Goal: Task Accomplishment & Management: Use online tool/utility

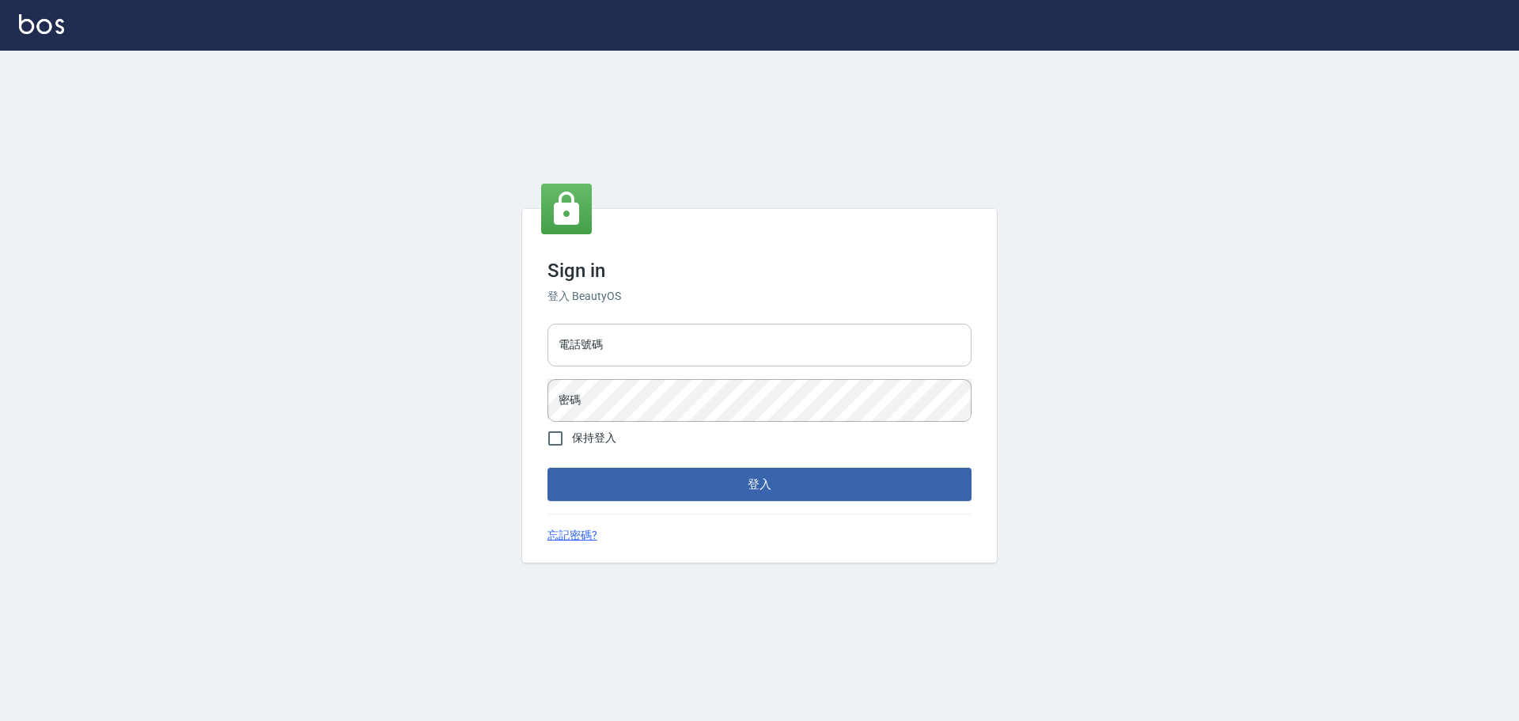
click at [664, 349] on input "電話號碼" at bounding box center [759, 344] width 424 height 43
type input "0989189977"
click at [547, 467] on button "登入" at bounding box center [759, 483] width 424 height 33
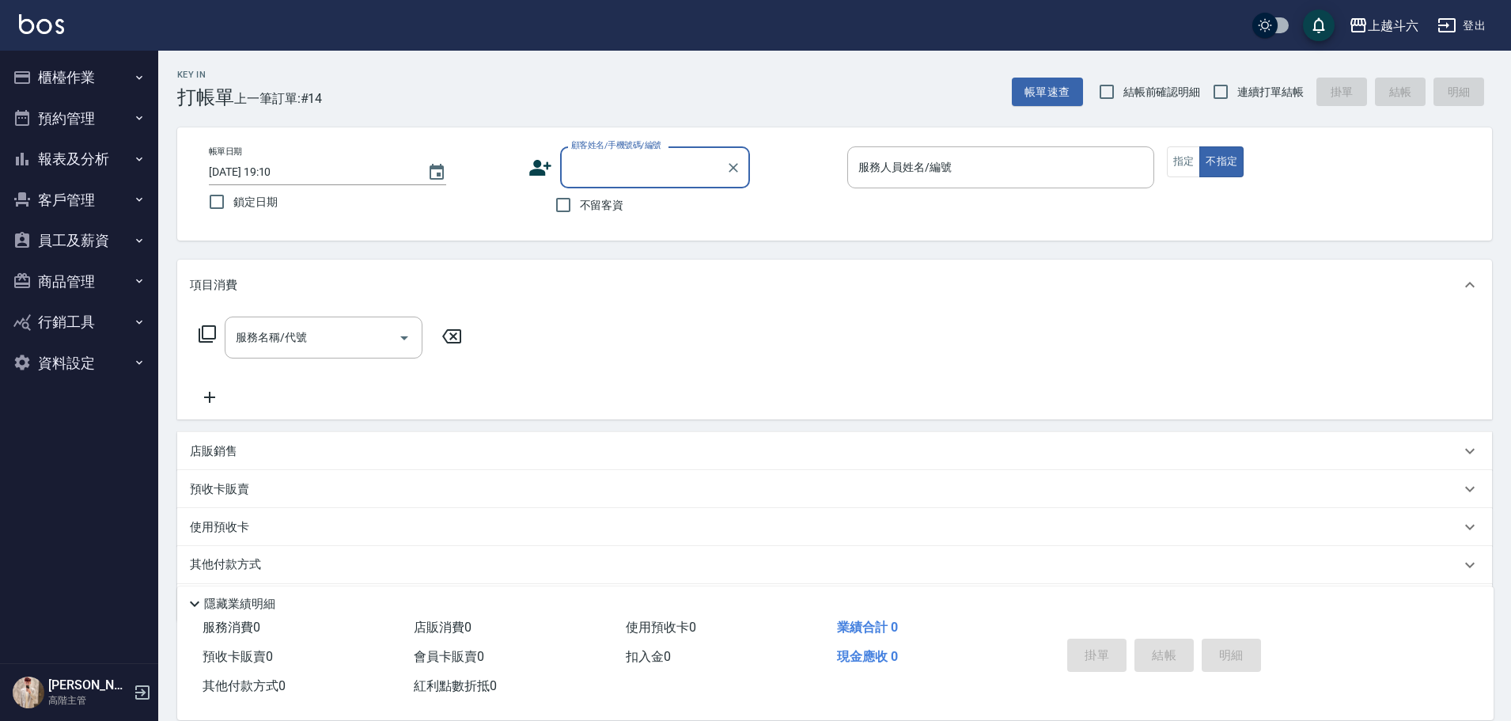
drag, startPoint x: 593, startPoint y: 196, endPoint x: 1165, endPoint y: 150, distance: 573.7
click at [596, 195] on label "不留客資" at bounding box center [586, 204] width 78 height 33
click at [580, 195] on input "不留客資" at bounding box center [563, 204] width 33 height 33
checkbox input "true"
click at [1262, 89] on span "連續打單結帳" at bounding box center [1270, 92] width 66 height 17
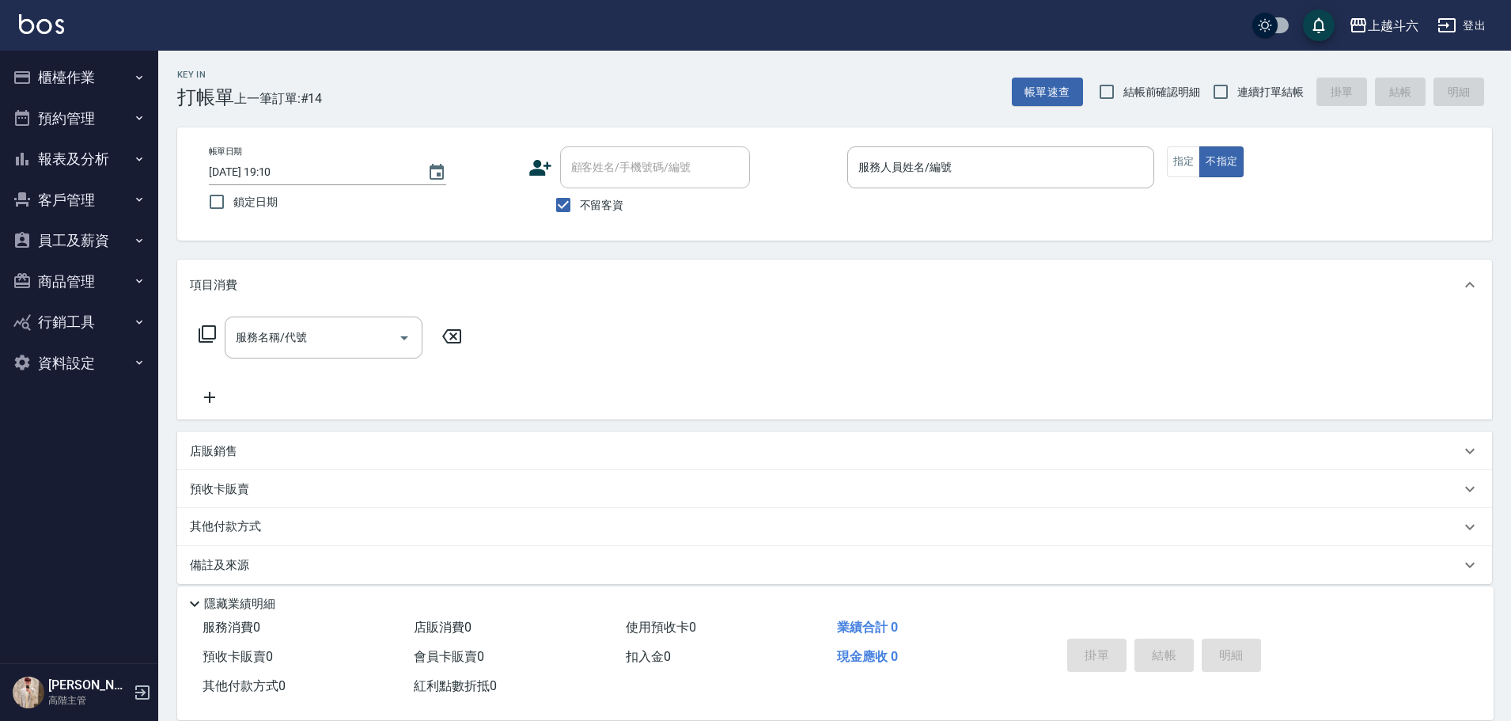
click at [1237, 89] on input "連續打單結帳" at bounding box center [1220, 91] width 33 height 33
checkbox input "true"
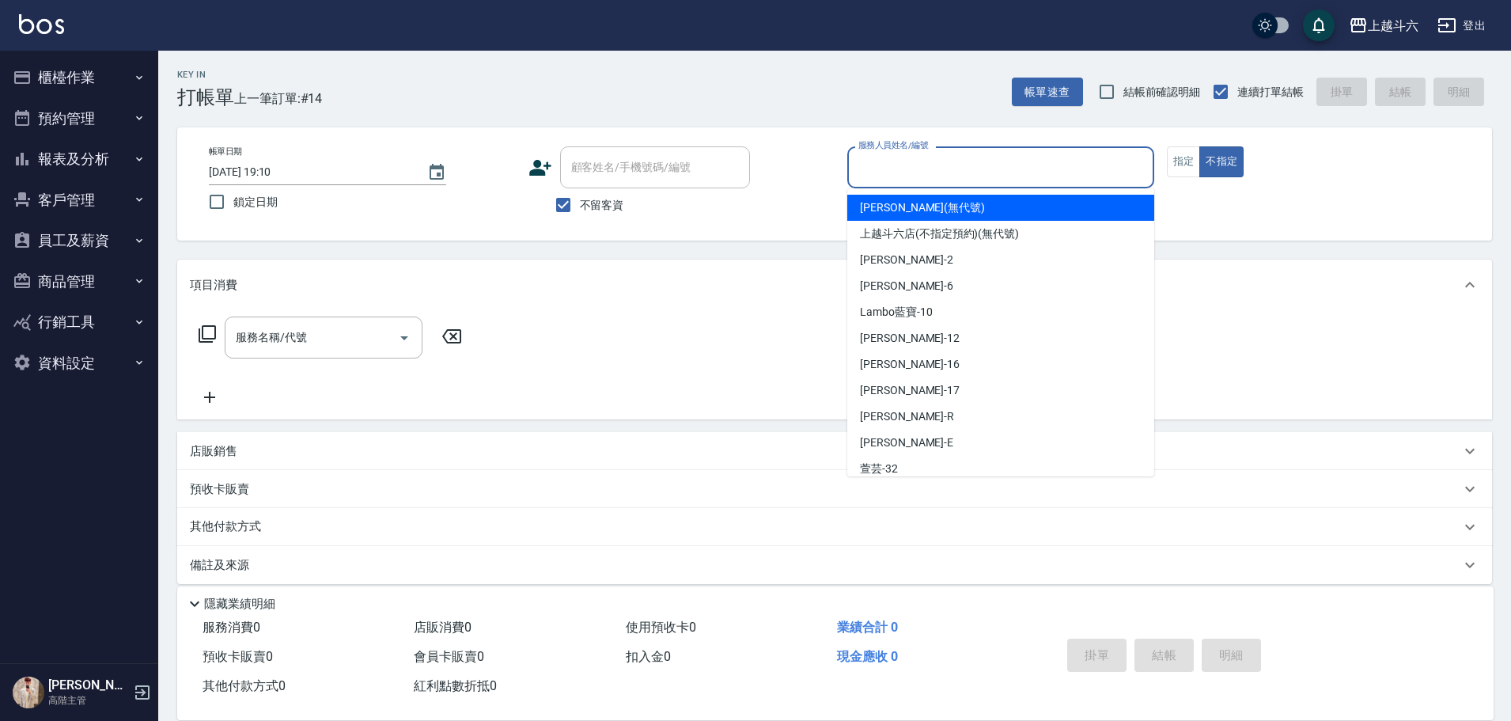
click at [924, 172] on input "服務人員姓名/編號" at bounding box center [1000, 167] width 293 height 28
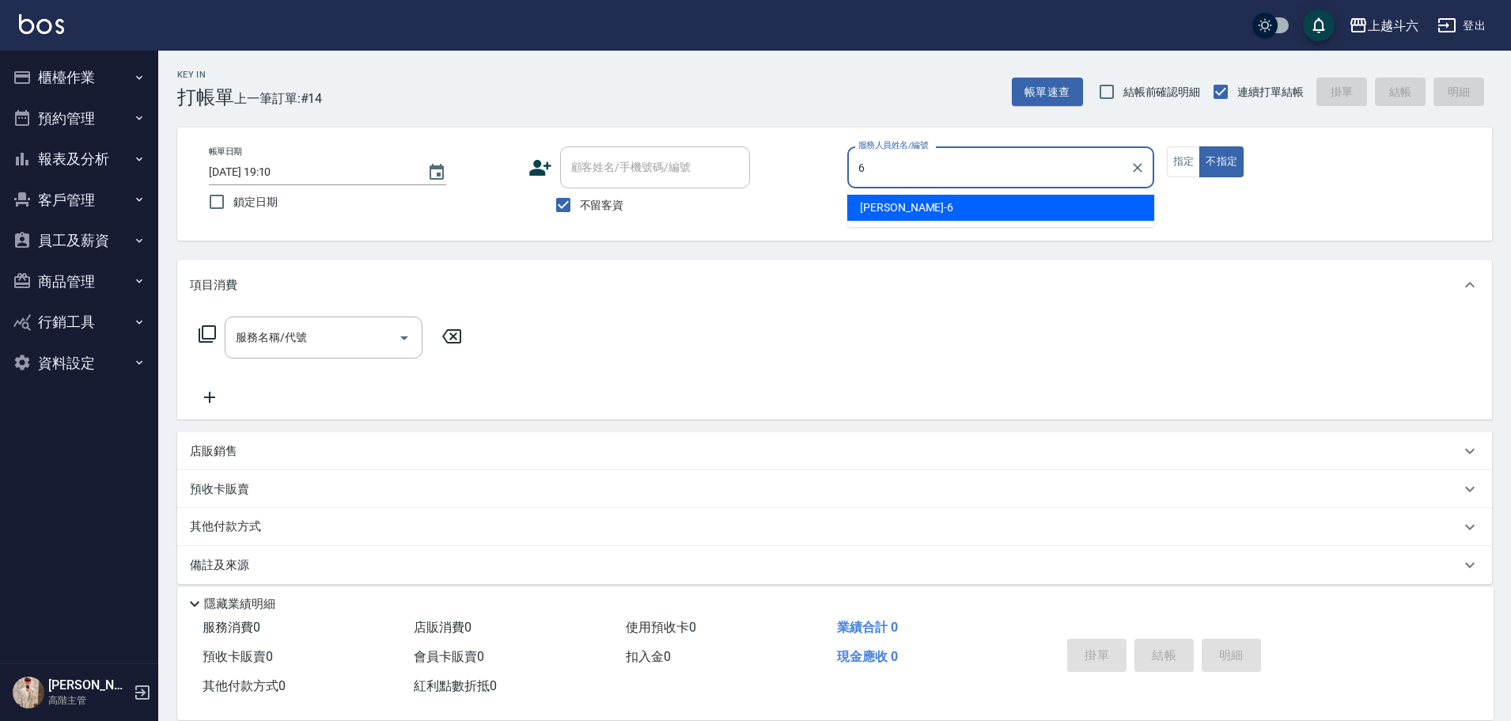
type input "[PERSON_NAME]-6"
type button "false"
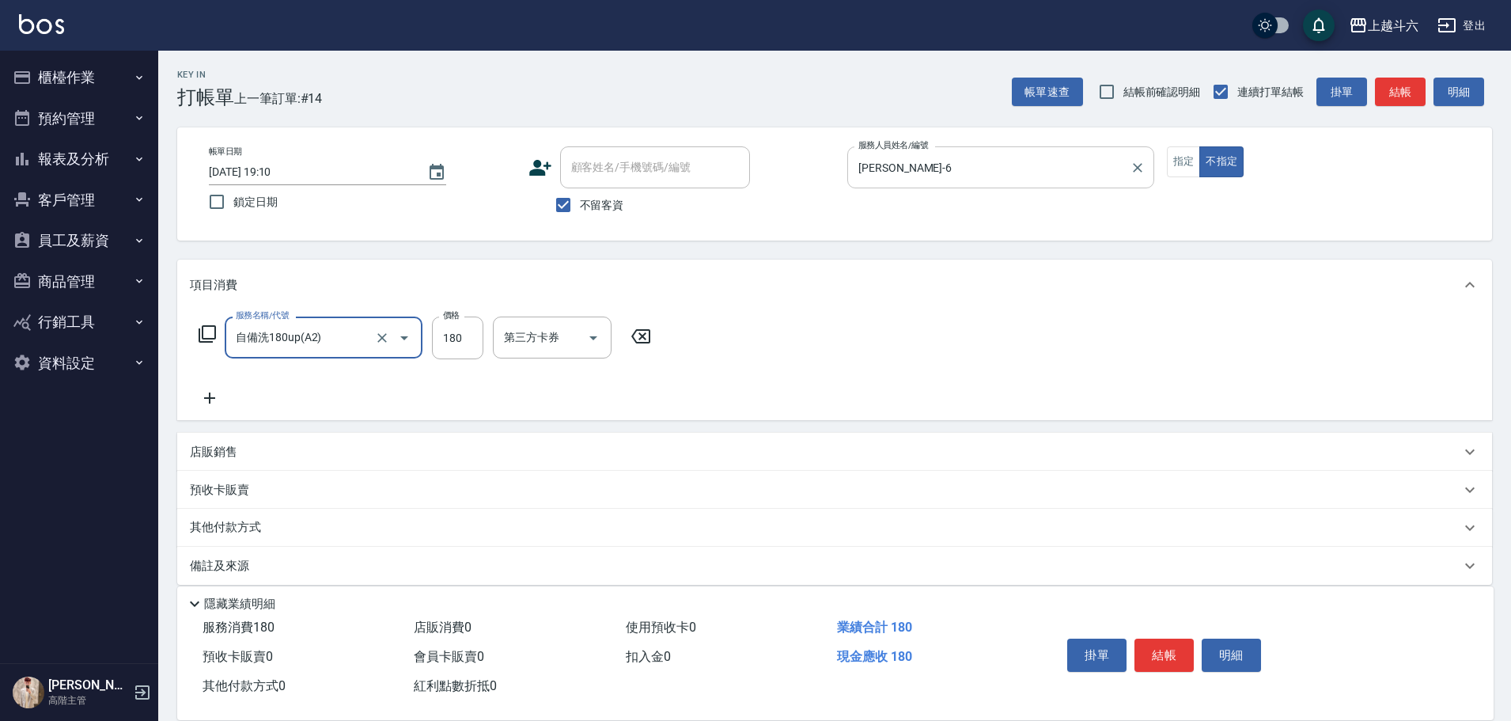
type input "自備洗180up(A2)"
type input "200"
type input "萱芸-32"
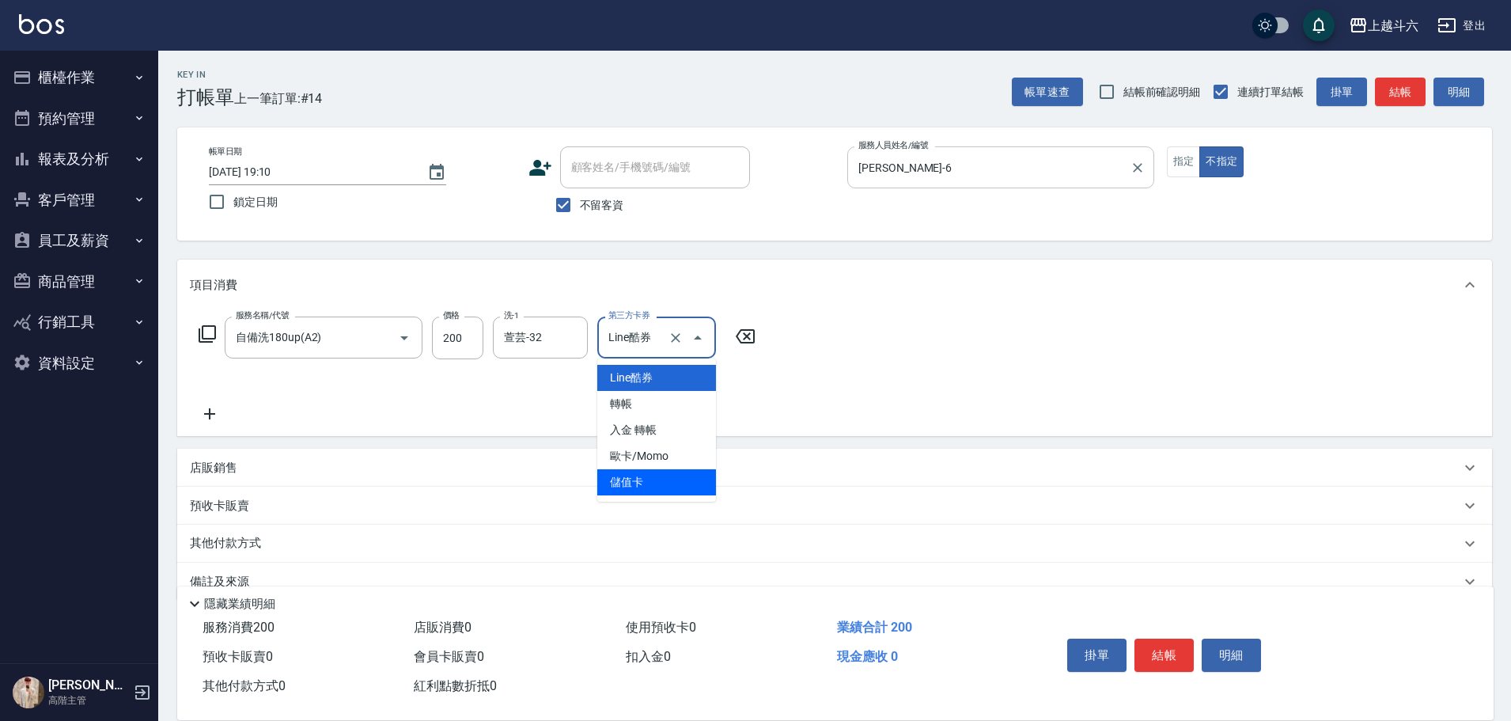
type input "儲值卡"
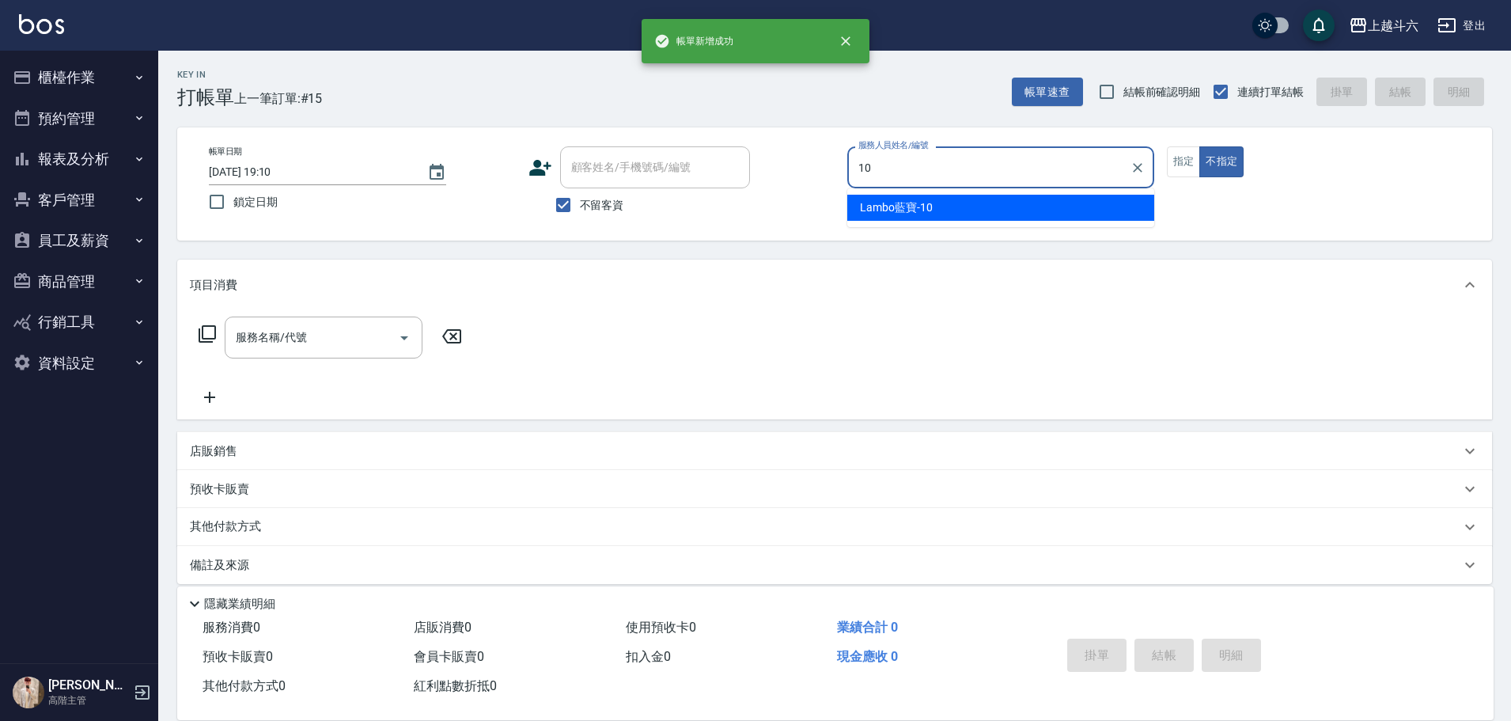
type input "Lambo藍寶-10"
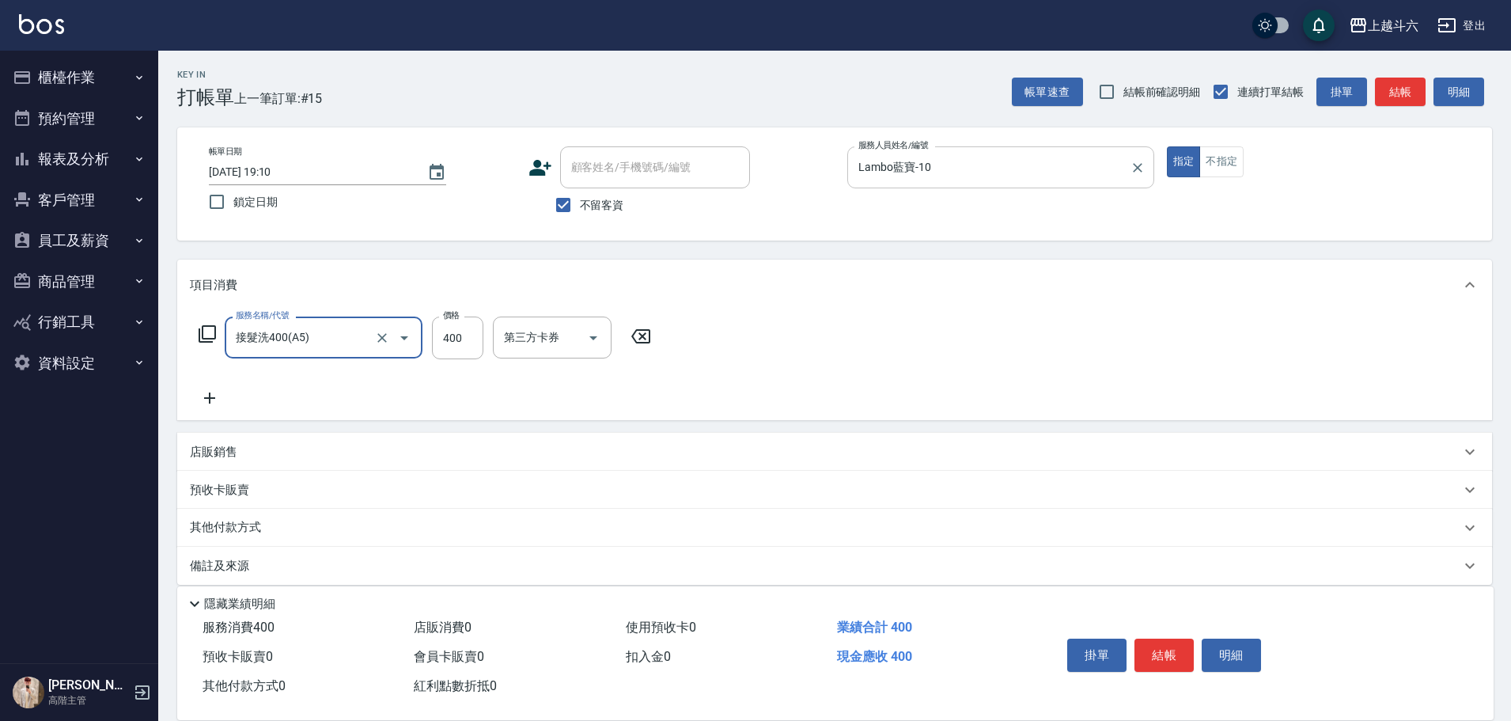
type input "接髮洗400(A5)"
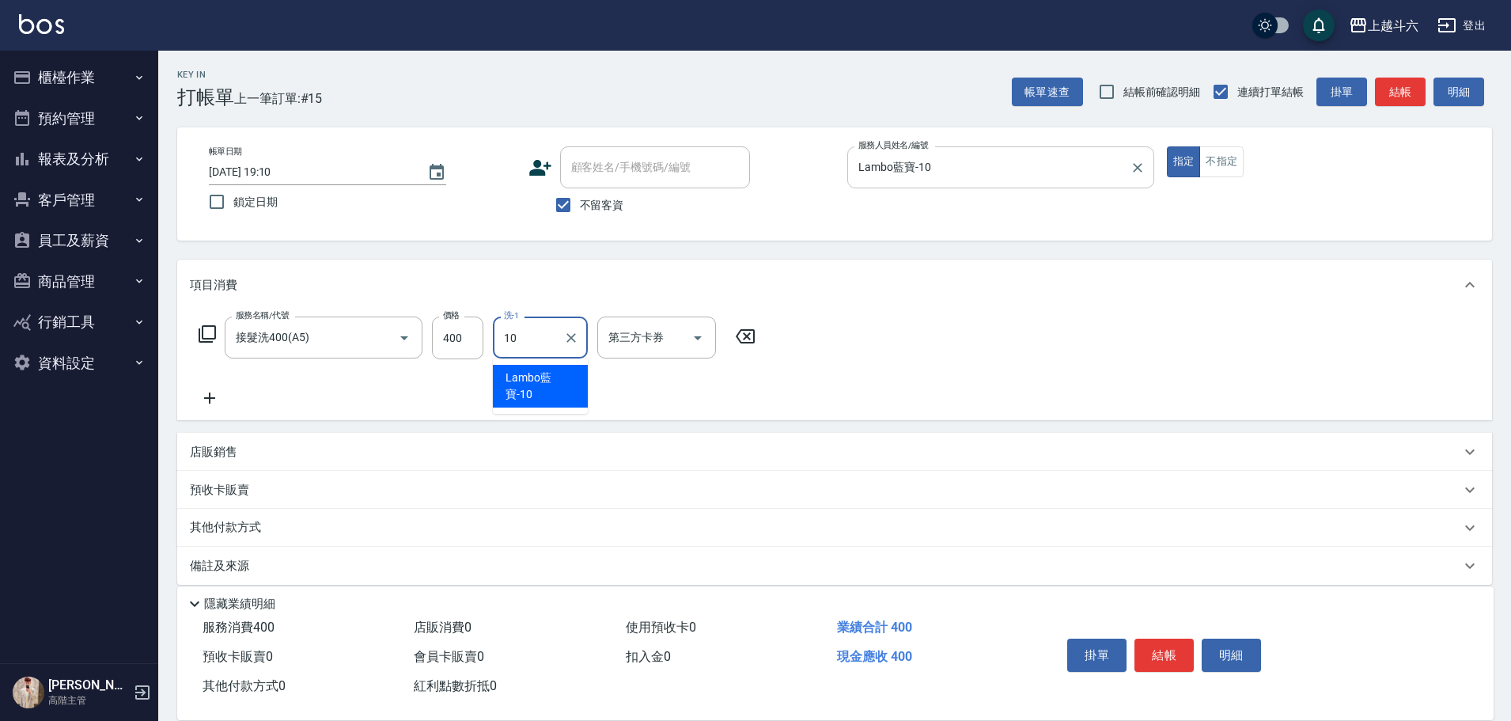
type input "Lambo藍寶-10"
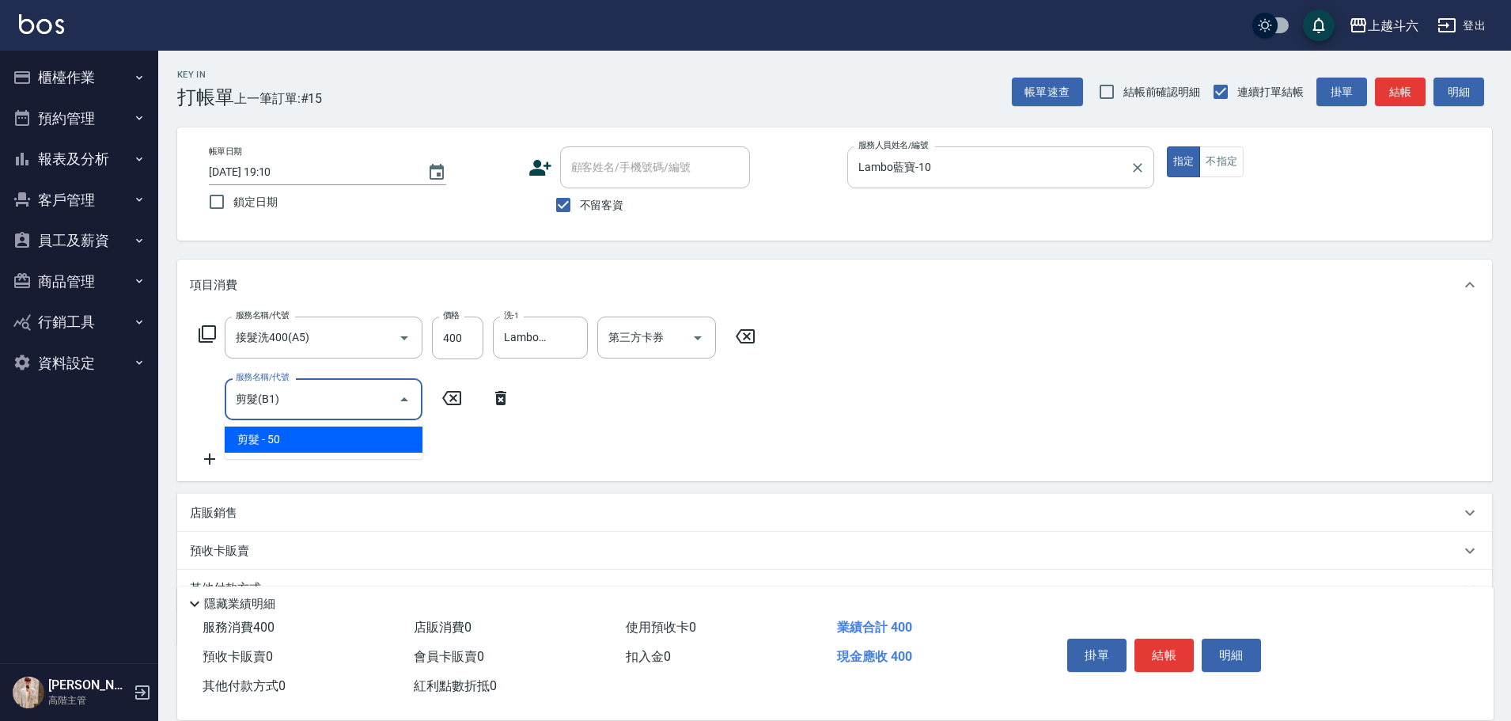
type input "剪髮(B1)"
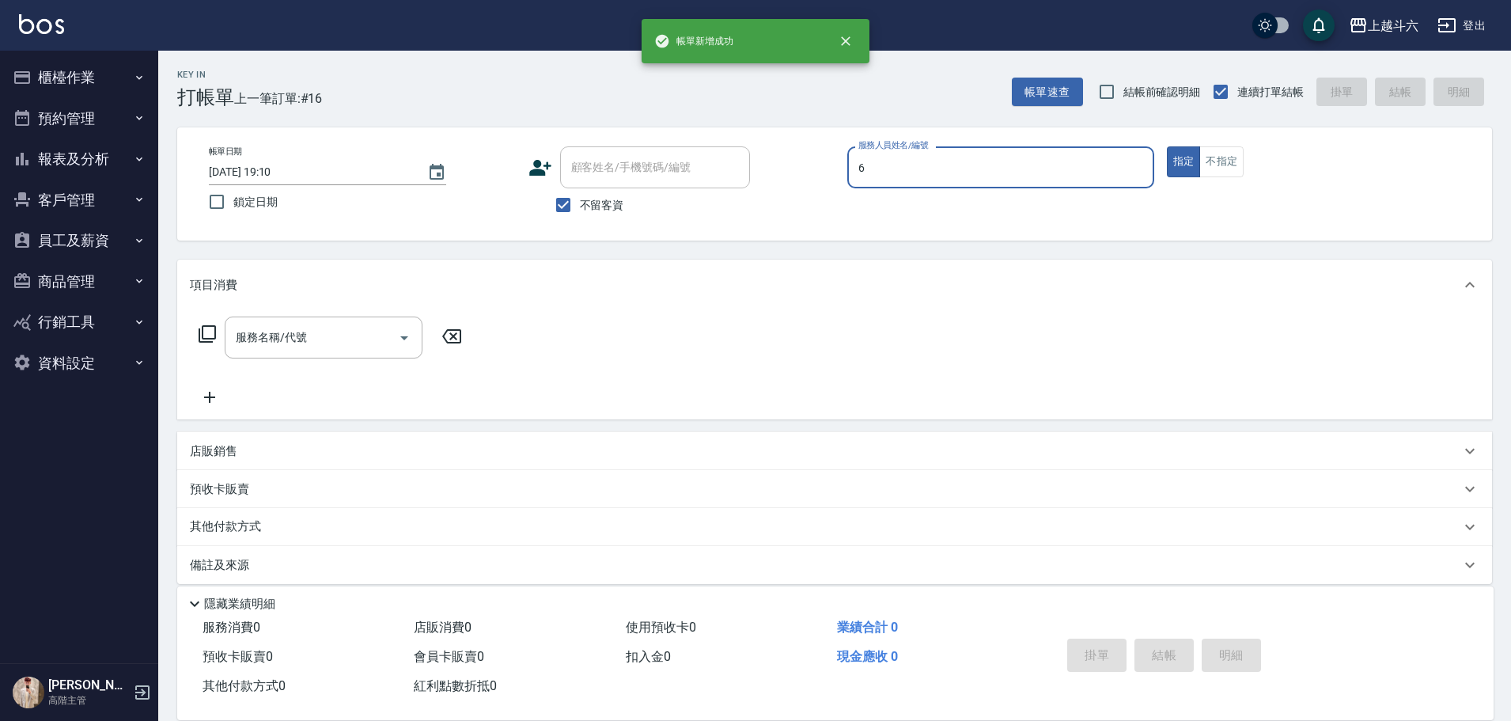
type input "[PERSON_NAME]-6"
type button "true"
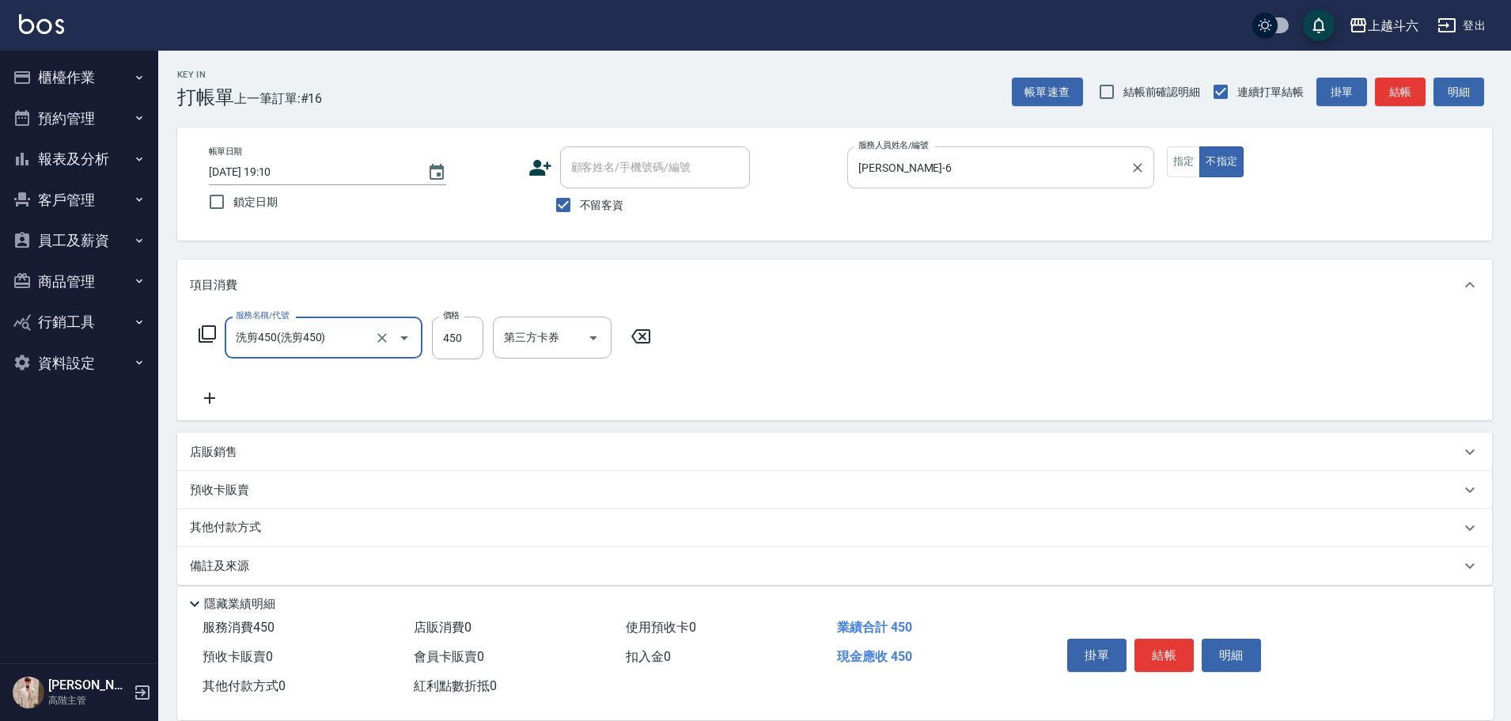
type input "洗剪450"
type input "萱芸-32"
click at [217, 399] on icon at bounding box center [210, 397] width 40 height 19
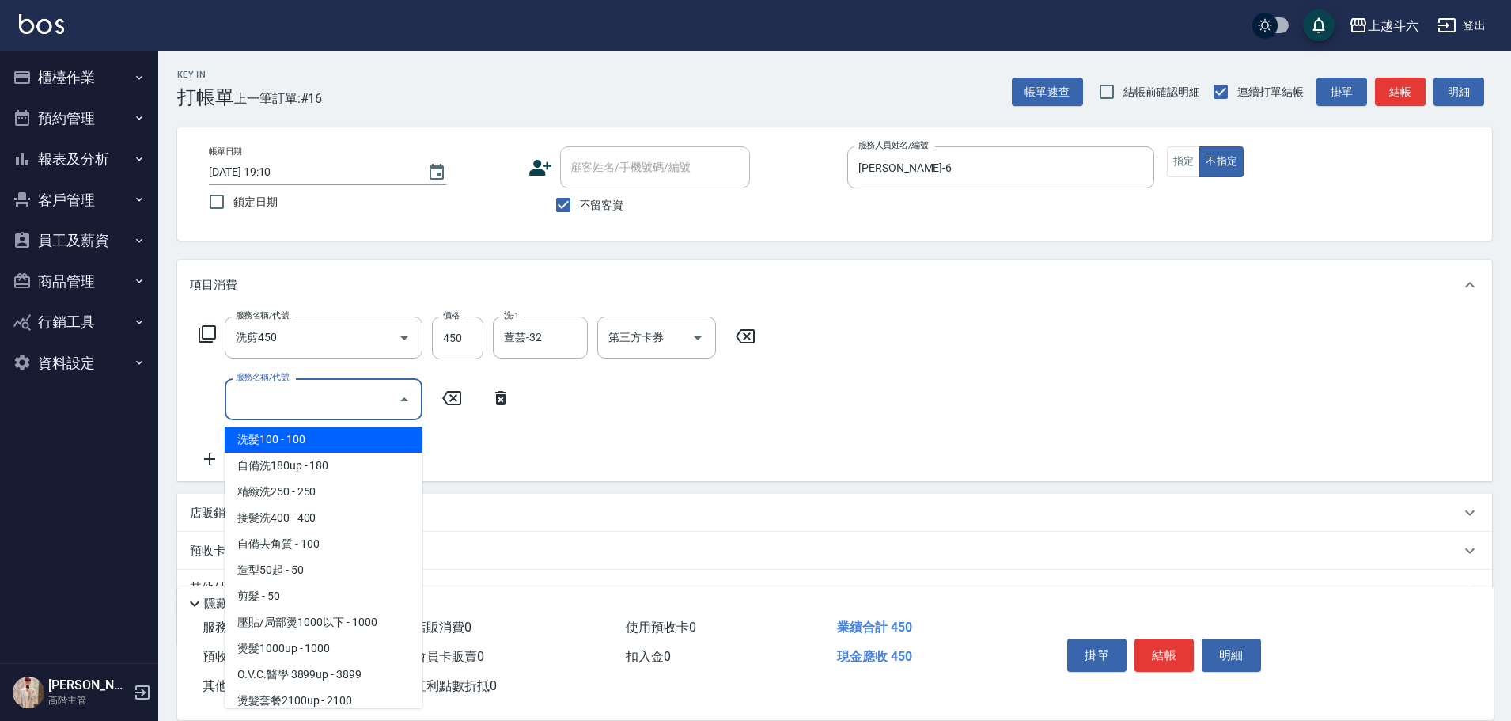
click at [236, 403] on input "服務名稱/代號" at bounding box center [312, 399] width 160 height 28
type input "R"
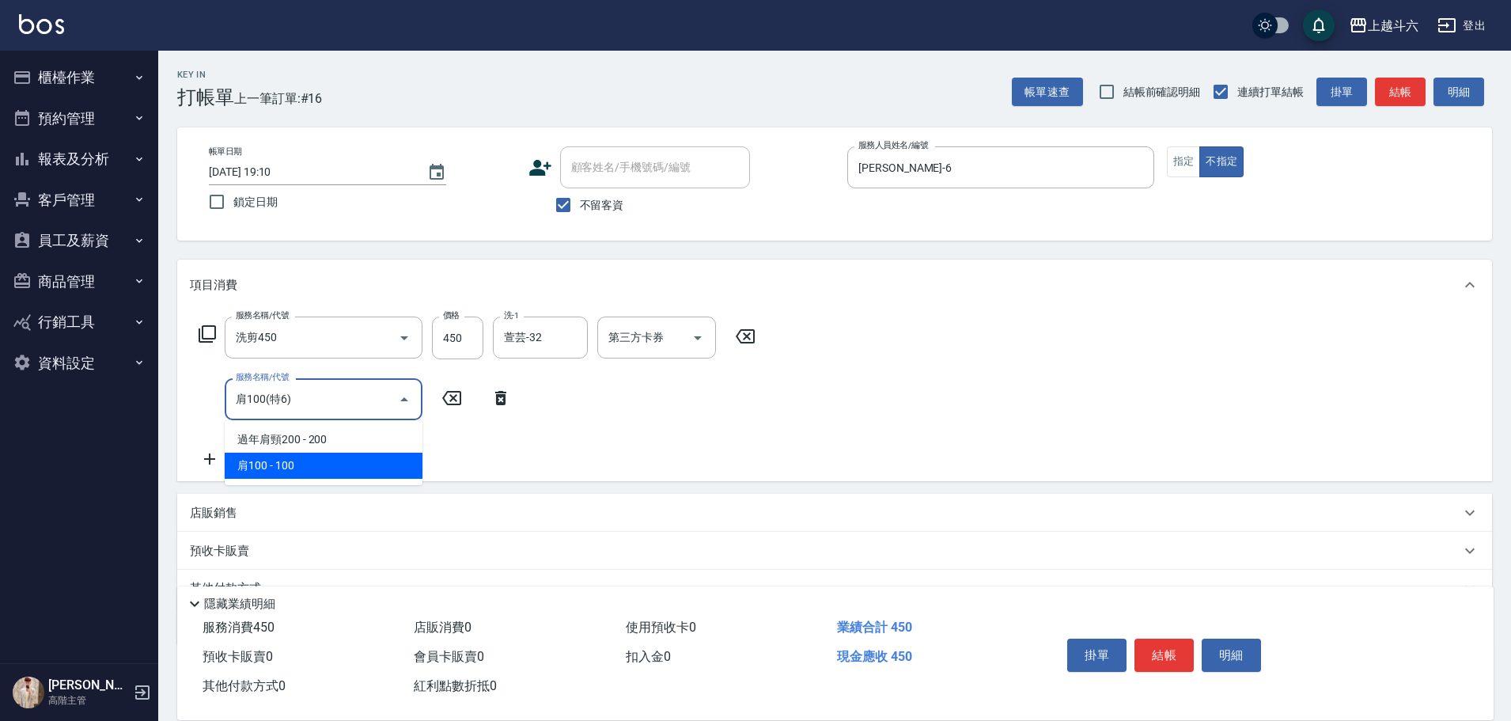
type input "肩100(特6)"
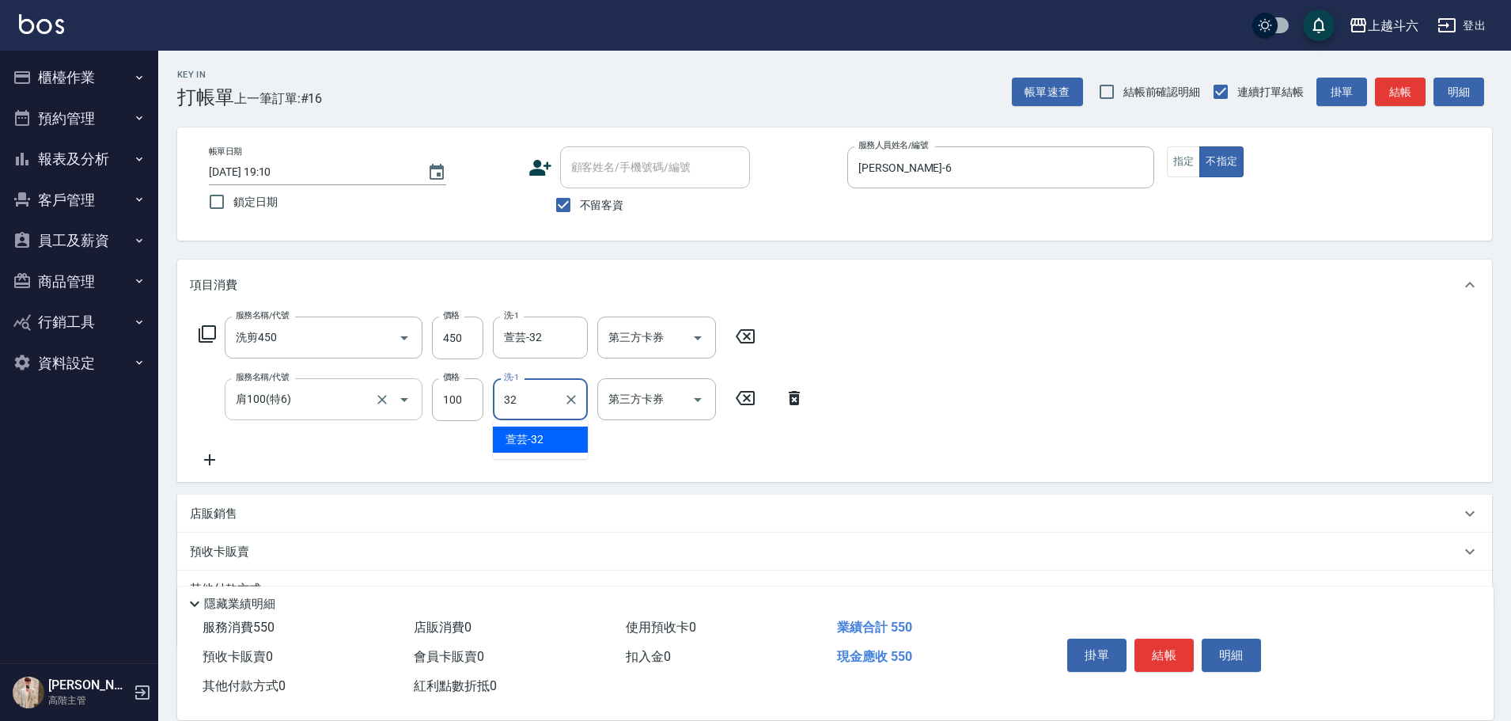
type input "萱芸-32"
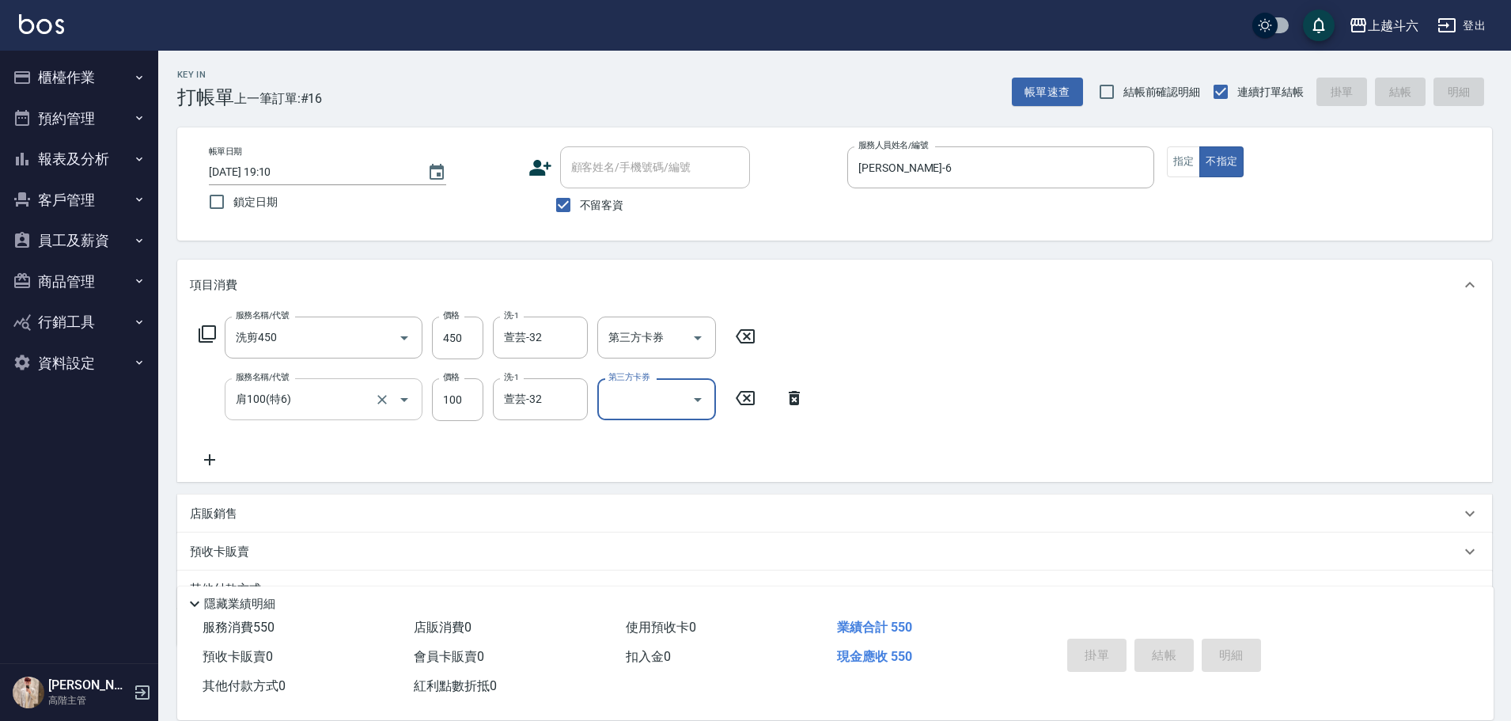
type input "[DATE] 19:11"
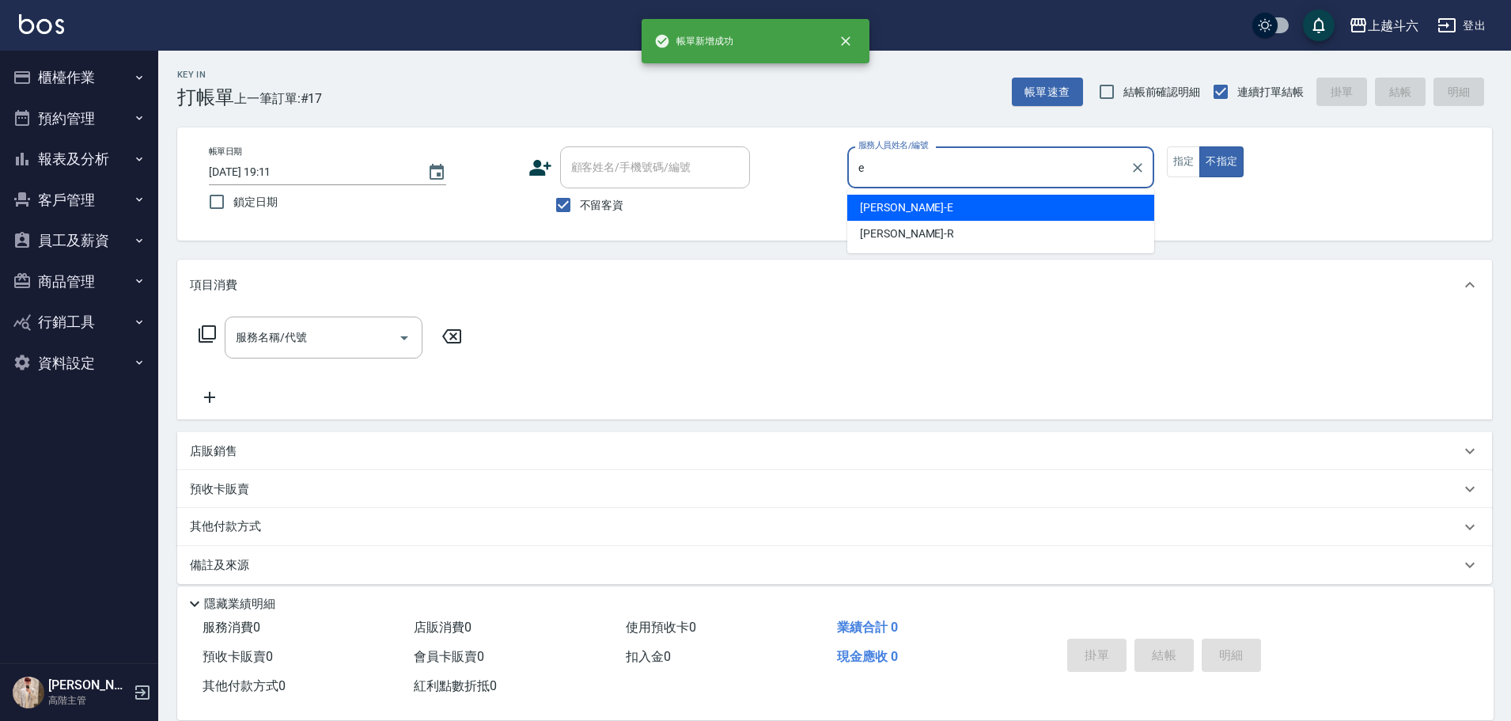
type input "[PERSON_NAME]"
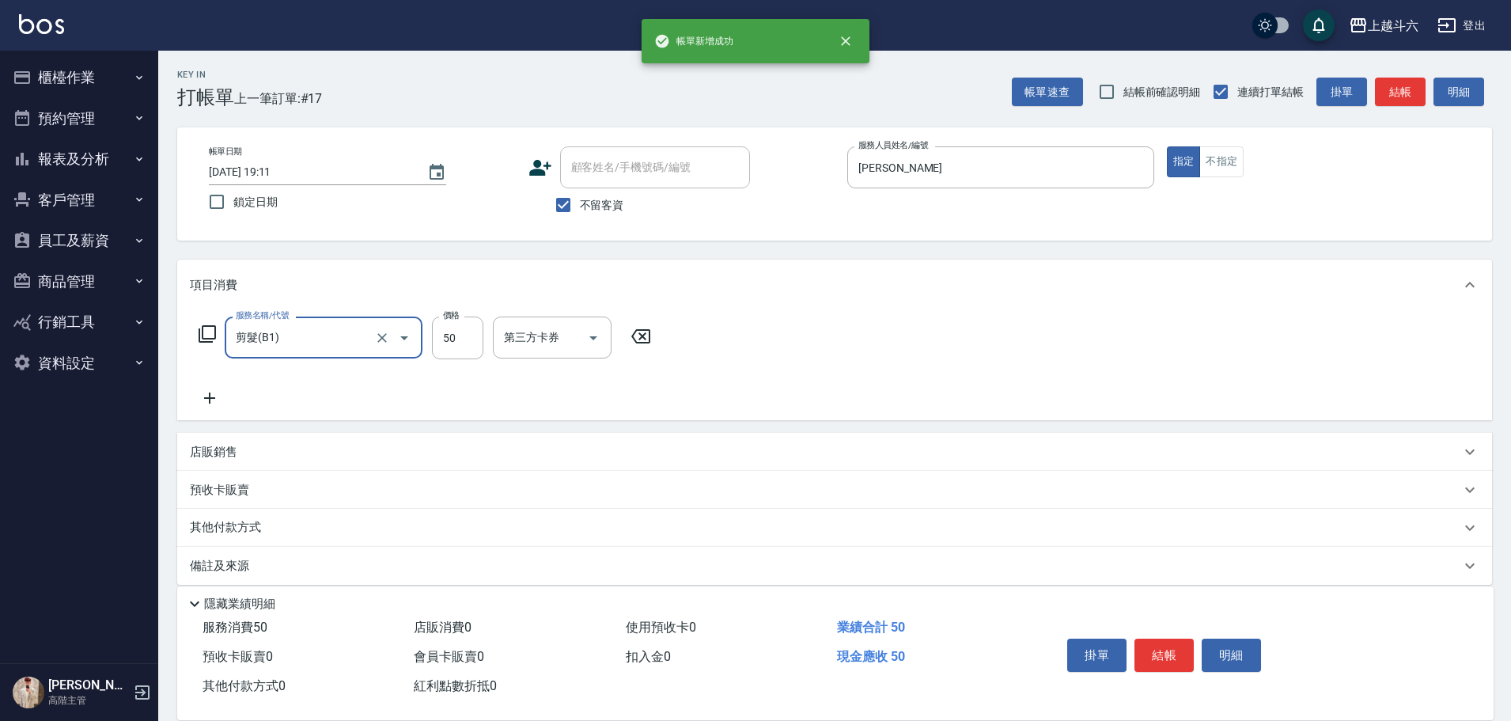
type input "剪髮(B1)"
type input "250"
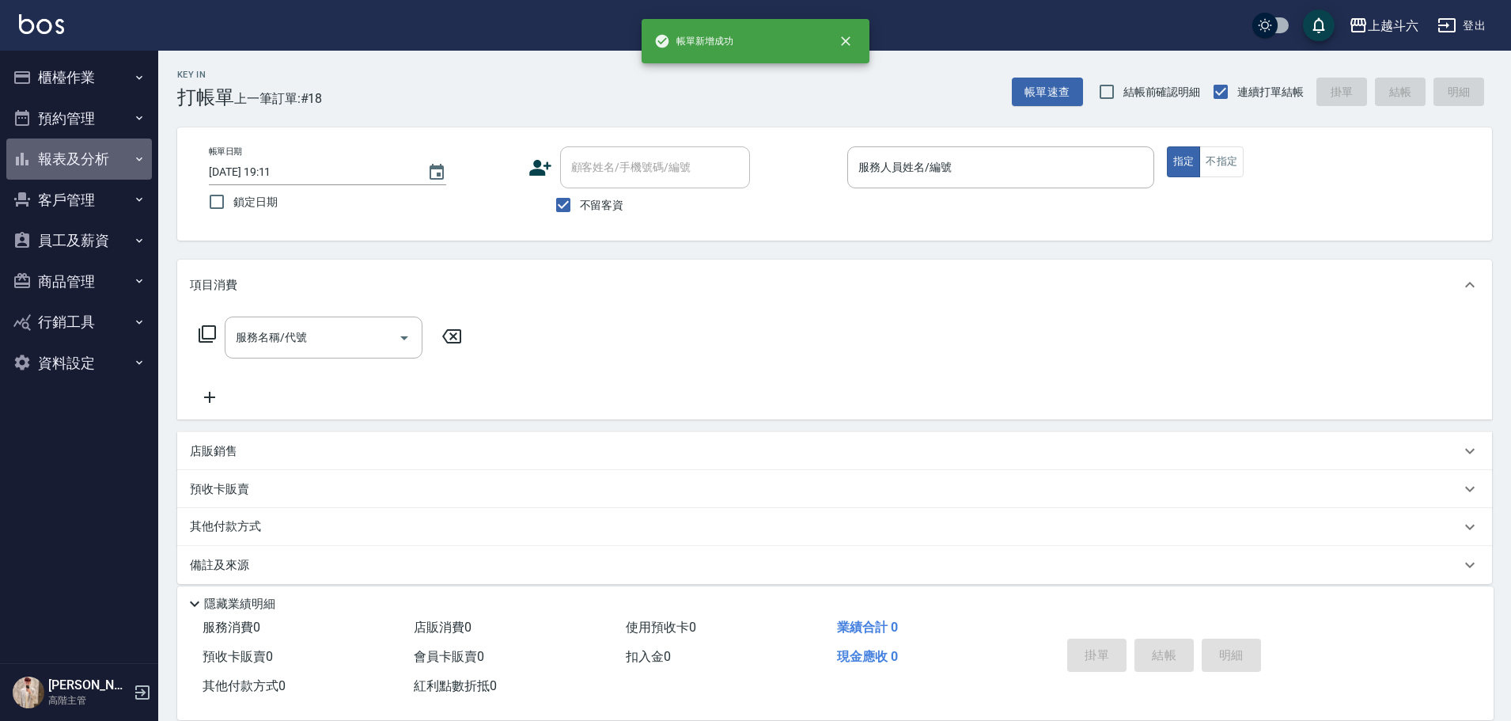
click at [115, 165] on button "報表及分析" at bounding box center [79, 158] width 146 height 41
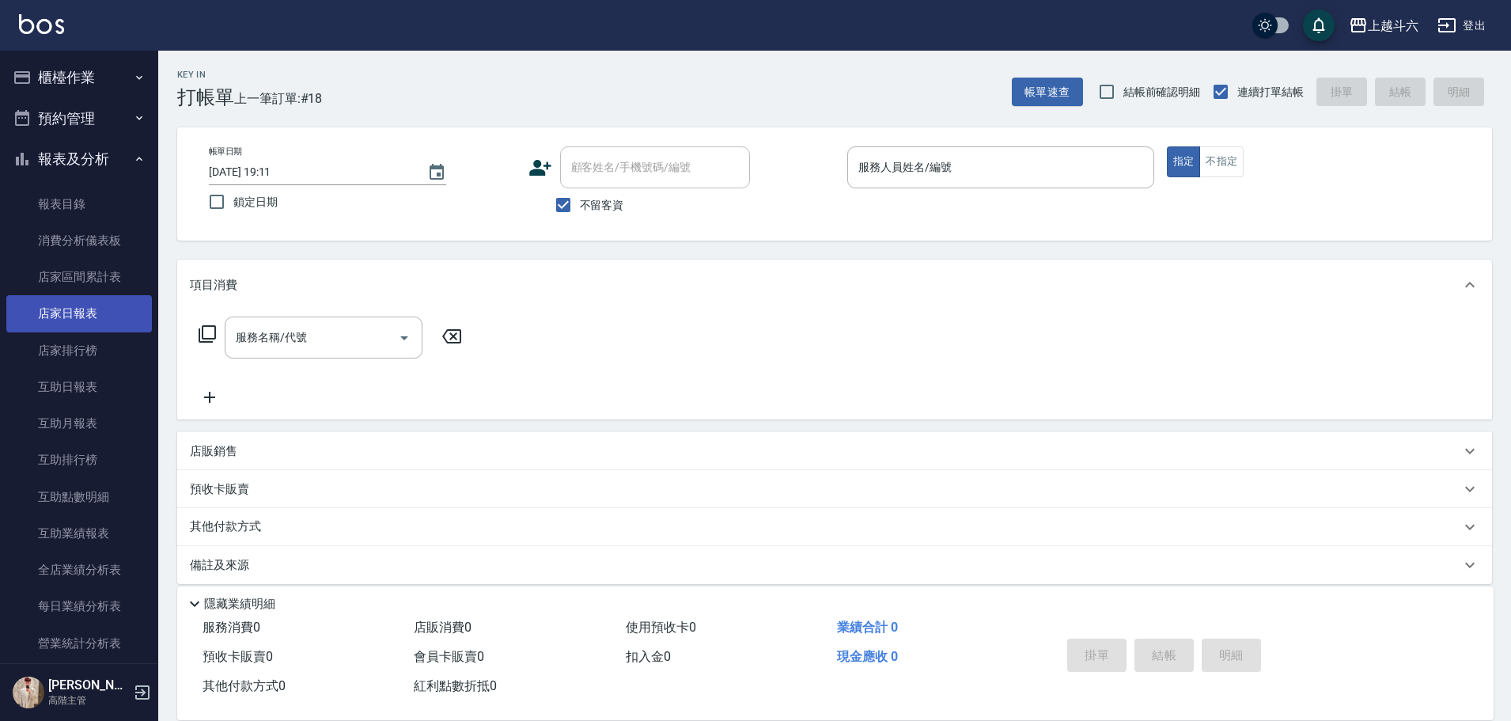
click at [108, 308] on link "店家日報表" at bounding box center [79, 313] width 146 height 36
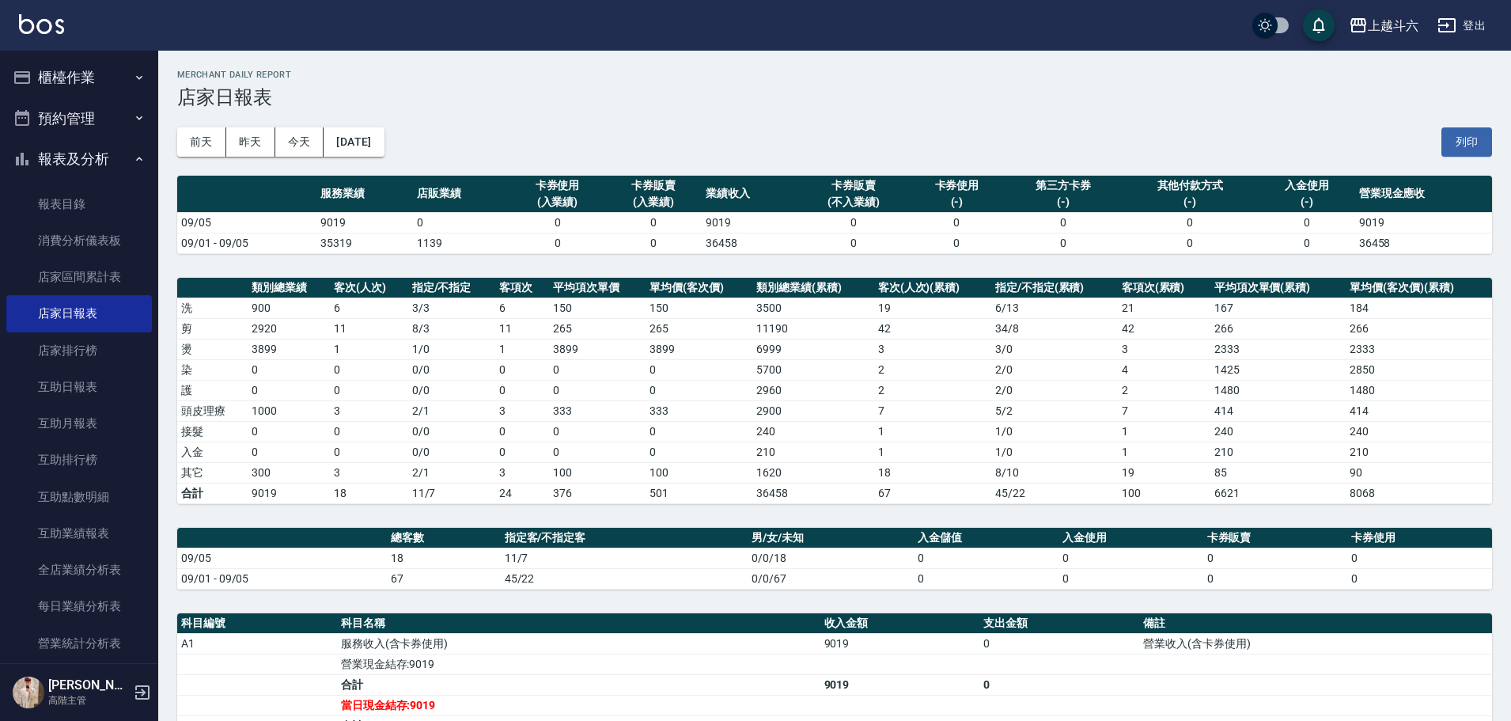
click at [54, 21] on img at bounding box center [41, 24] width 45 height 20
